Goal: Navigation & Orientation: Find specific page/section

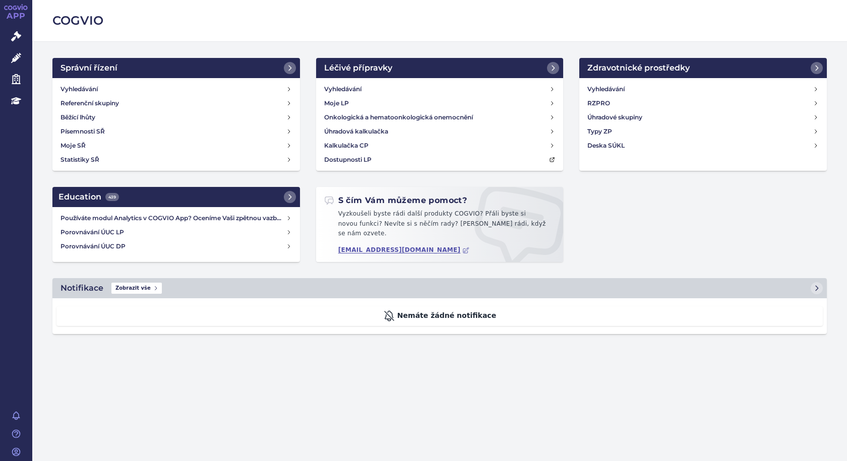
click at [458, 313] on div "Nemáte žádné notifikace" at bounding box center [439, 317] width 767 height 20
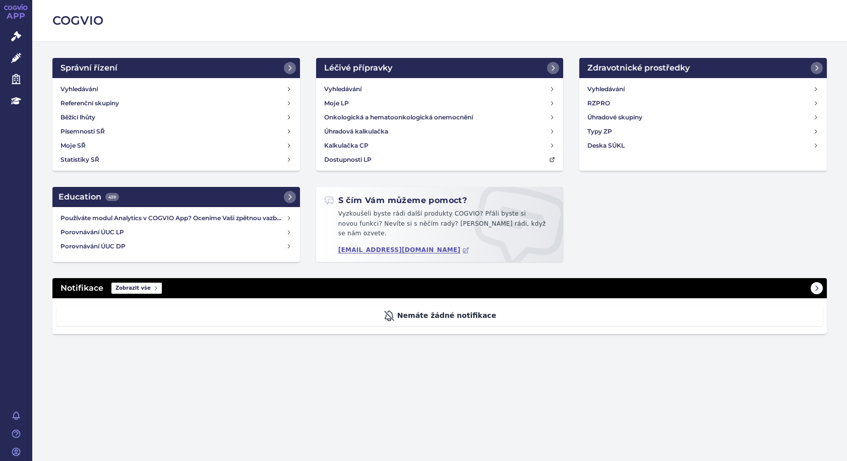
click at [133, 283] on span "Zobrazit vše" at bounding box center [136, 288] width 50 height 11
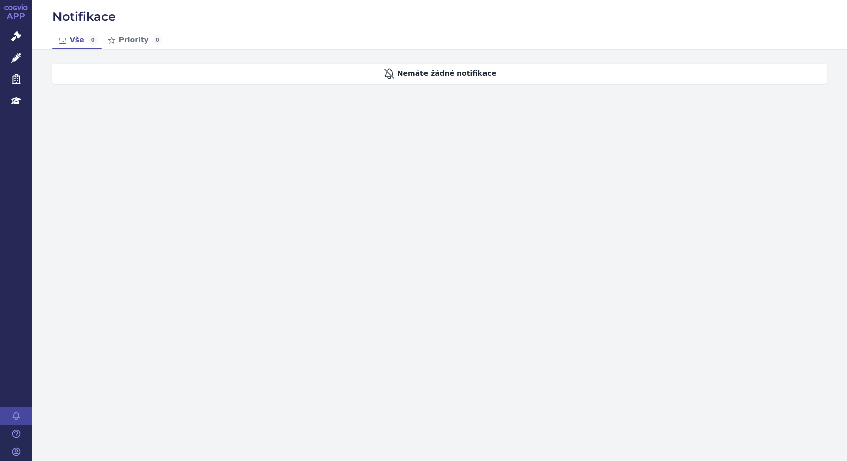
click at [427, 76] on div "Nemáte žádné notifikace" at bounding box center [439, 74] width 775 height 20
click at [16, 417] on icon at bounding box center [16, 416] width 10 height 10
click at [62, 415] on span "Notifikace" at bounding box center [59, 416] width 54 height 18
click at [130, 36] on link "Priority 0" at bounding box center [134, 40] width 65 height 18
click at [70, 40] on link "Vše 0" at bounding box center [76, 40] width 49 height 18
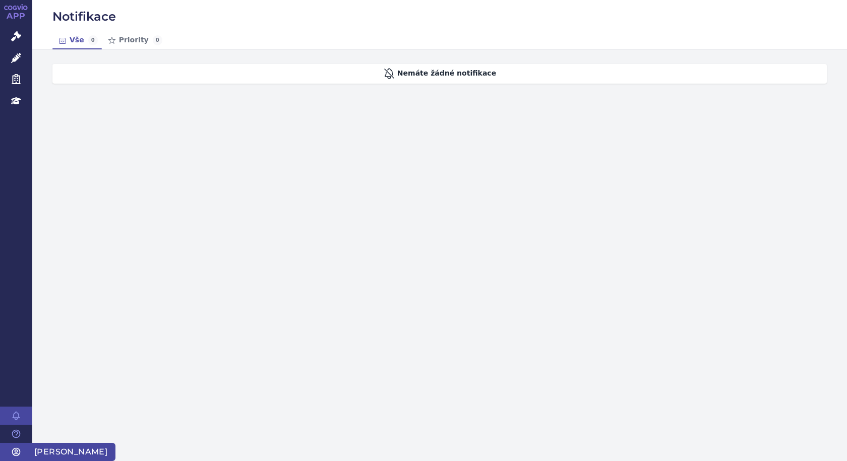
click at [13, 454] on icon at bounding box center [17, 453] width 8 height 8
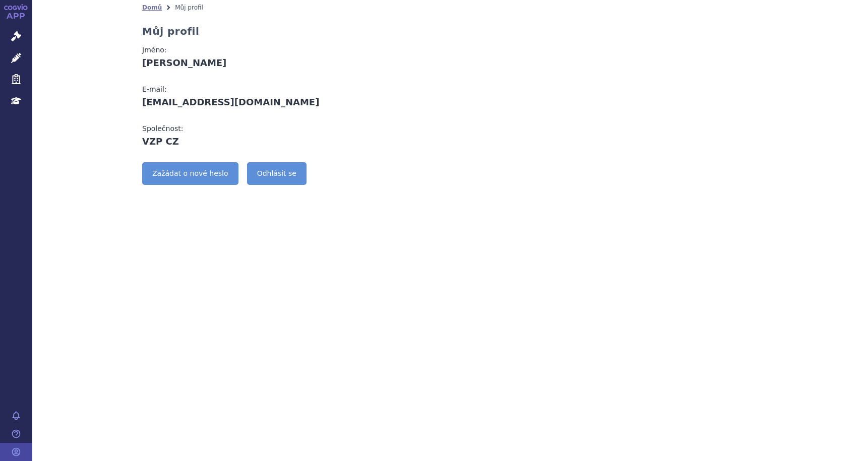
click at [17, 9] on icon at bounding box center [15, 8] width 5 height 5
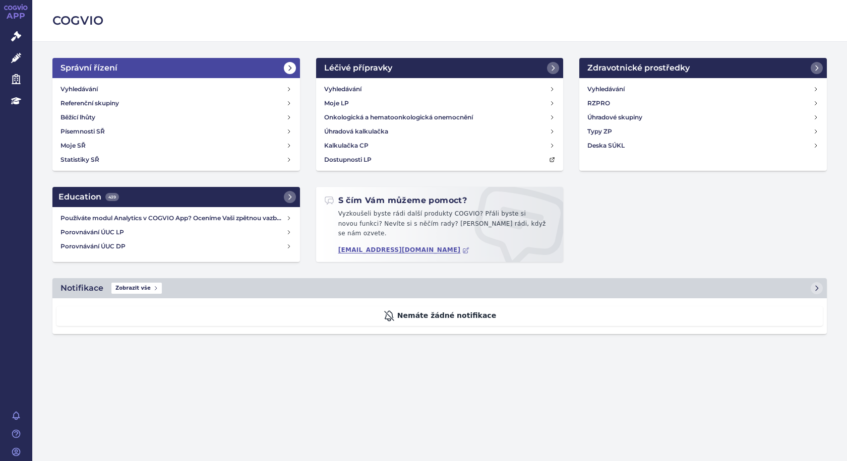
click at [287, 68] on icon at bounding box center [290, 68] width 8 height 8
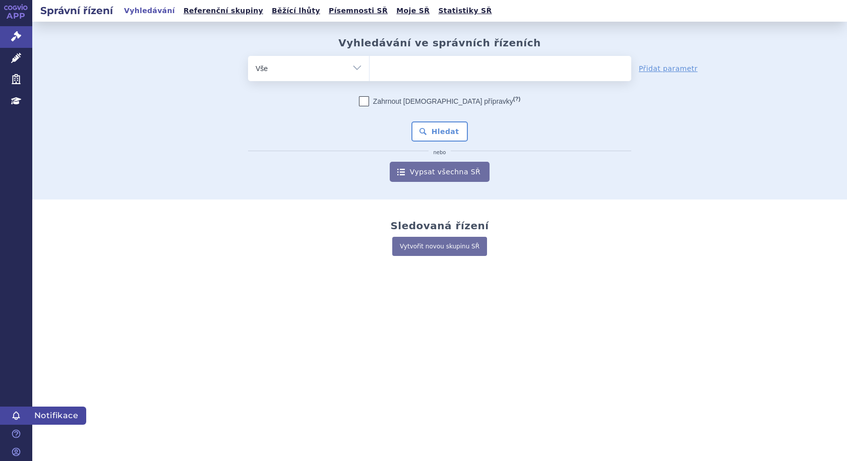
click at [14, 415] on icon at bounding box center [16, 416] width 10 height 10
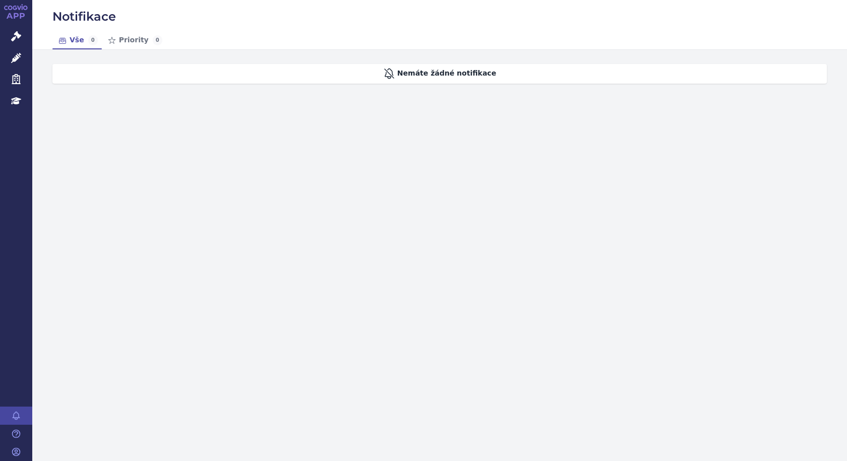
click at [13, 11] on link "APP" at bounding box center [16, 13] width 32 height 26
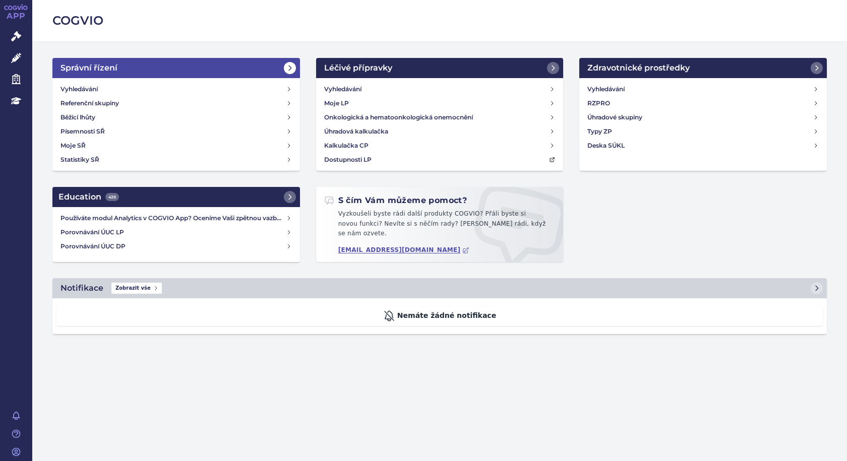
click at [290, 65] on icon at bounding box center [290, 68] width 8 height 8
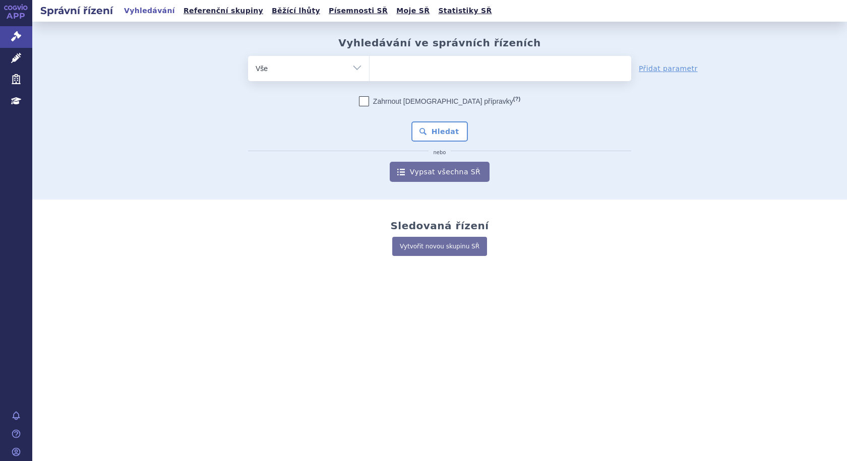
click at [348, 72] on select "Vše Spisová značka Typ SŘ Přípravek/SUKL kód Účastník/Držitel" at bounding box center [308, 67] width 121 height 23
click at [73, 57] on span "Léčivé přípravky" at bounding box center [72, 58] width 80 height 21
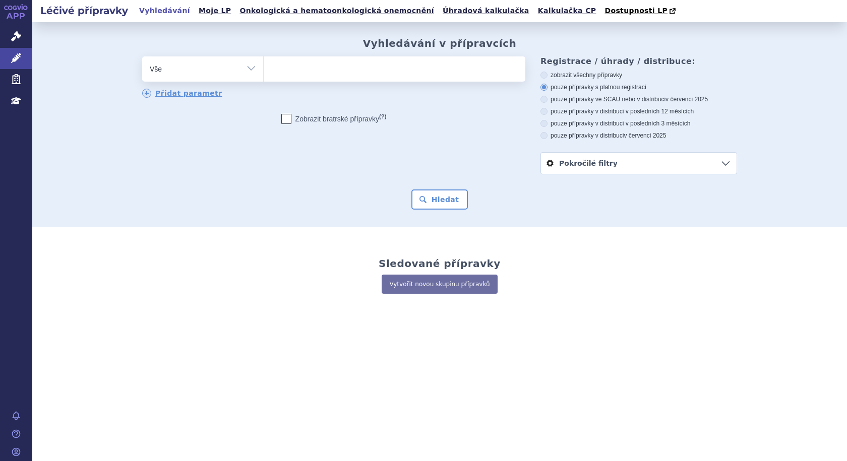
click at [11, 11] on link "APP" at bounding box center [16, 13] width 32 height 26
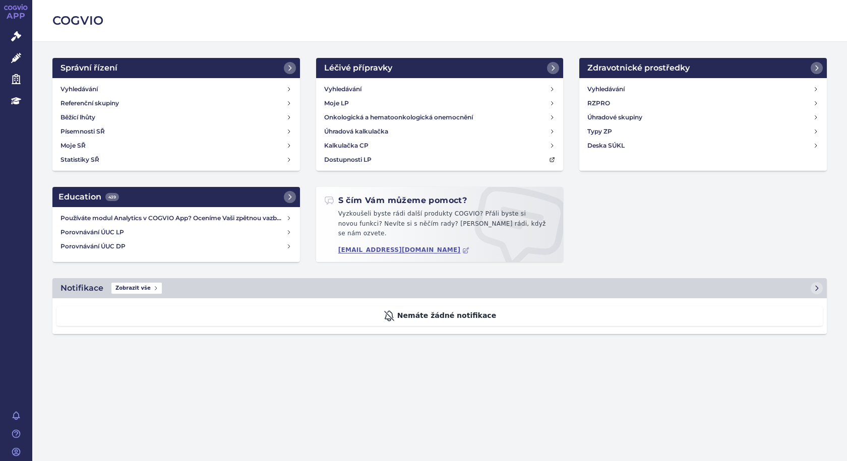
click at [395, 310] on icon at bounding box center [389, 316] width 12 height 12
click at [435, 312] on div "Nemáte žádné notifikace" at bounding box center [439, 317] width 767 height 20
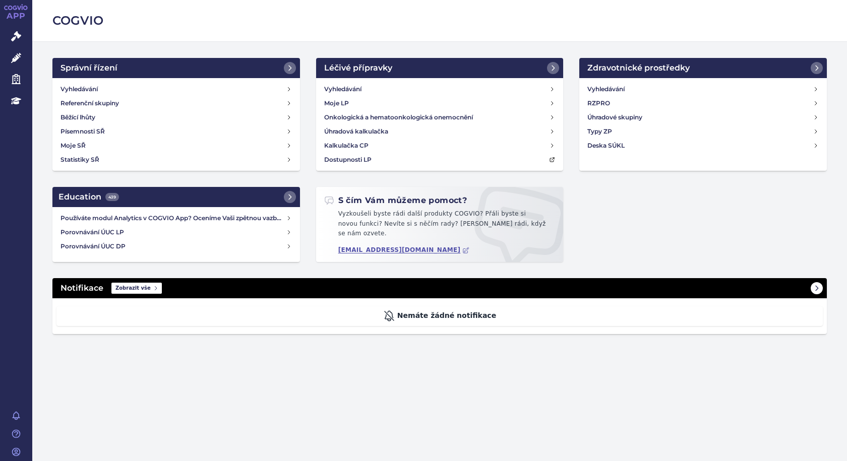
click at [130, 284] on span "Zobrazit vše" at bounding box center [136, 288] width 50 height 11
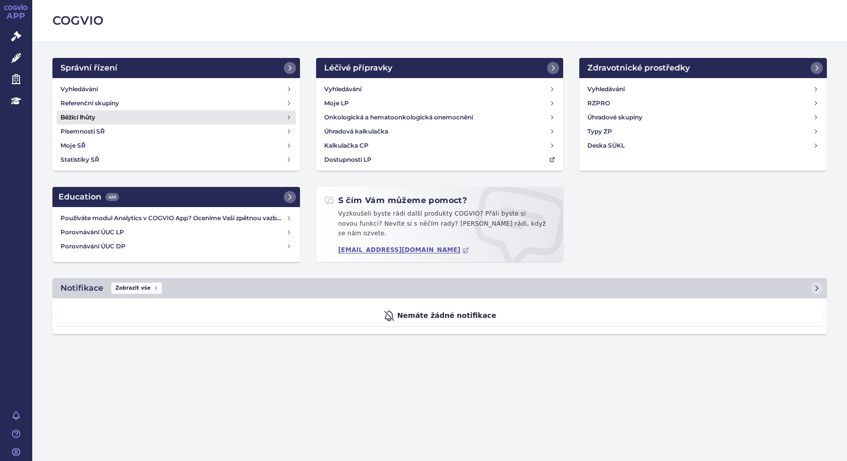
click at [291, 116] on icon at bounding box center [289, 117] width 6 height 6
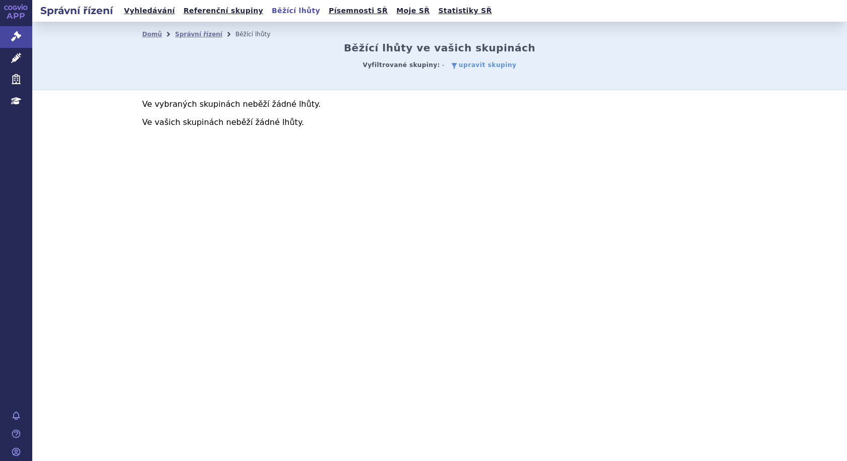
click at [482, 63] on link "upravit skupiny" at bounding box center [484, 65] width 65 height 9
click at [445, 86] on div "Domů Správní řízení Běžící lhůty Běžící lhůty ve vašich skupinách Vyfiltrované …" at bounding box center [439, 56] width 815 height 69
